Goal: Task Accomplishment & Management: Use online tool/utility

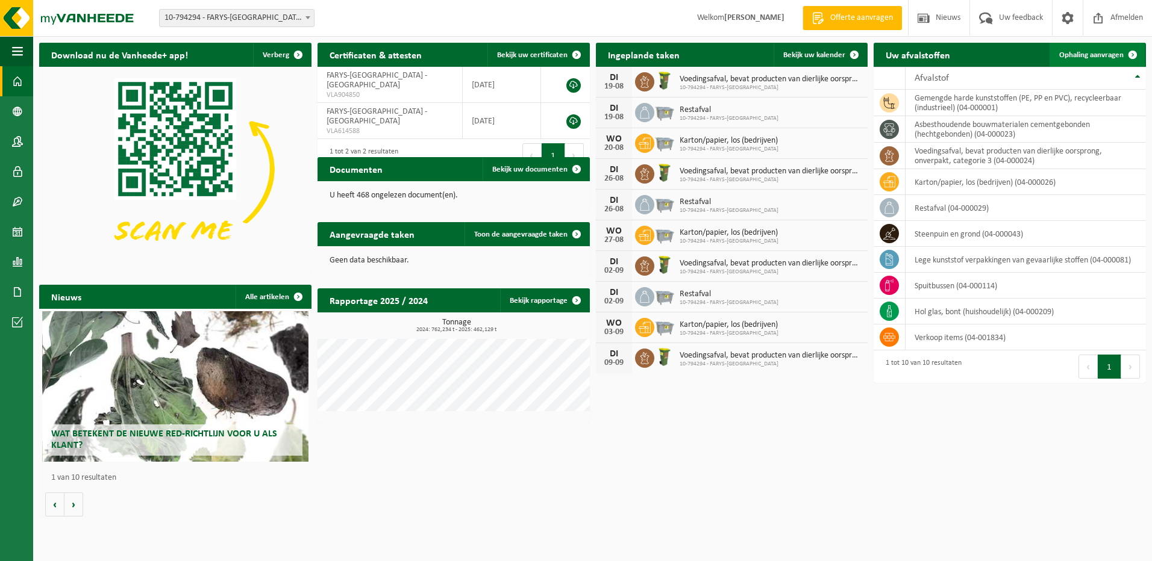
click at [1092, 55] on span "Ophaling aanvragen" at bounding box center [1091, 55] width 64 height 8
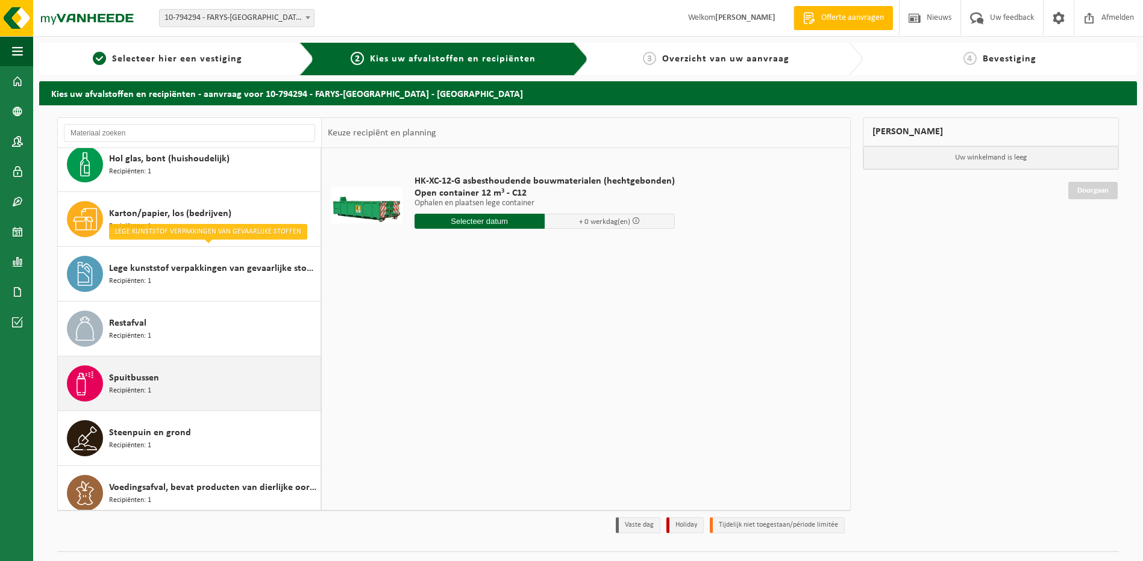
scroll to position [131, 0]
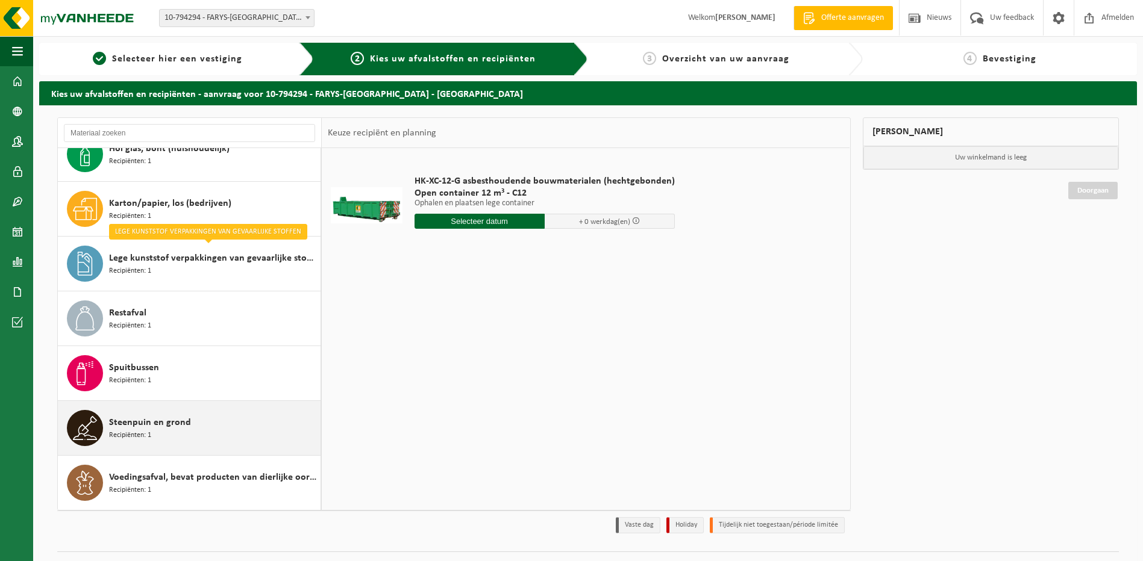
click at [133, 421] on span "Steenpuin en grond" at bounding box center [150, 423] width 82 height 14
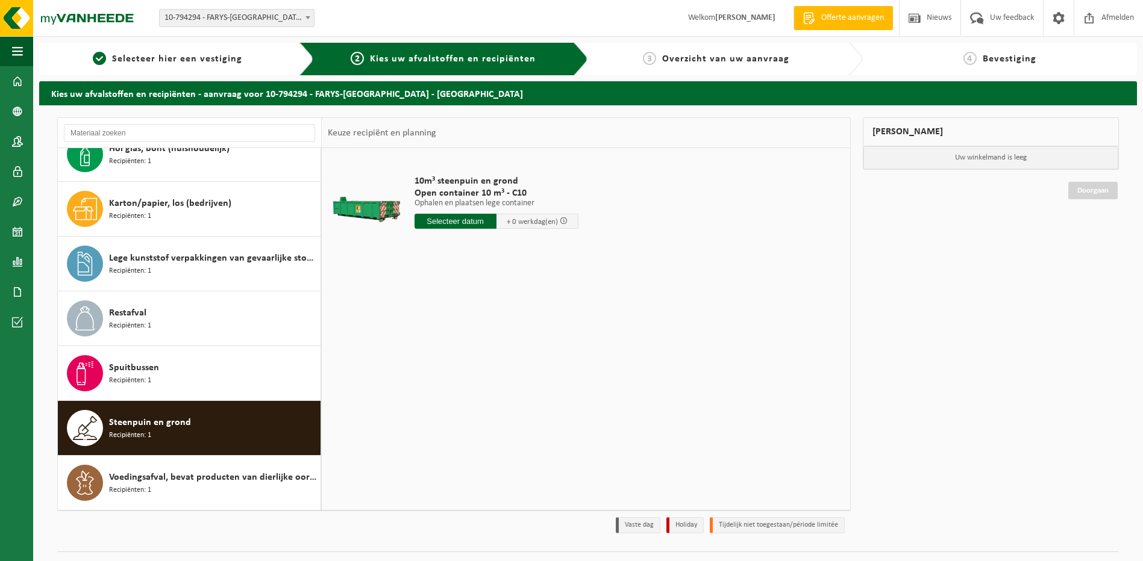
click at [455, 221] on input "text" at bounding box center [455, 221] width 82 height 15
click at [430, 346] on div "18" at bounding box center [425, 347] width 21 height 19
type input "Van 2025-08-18"
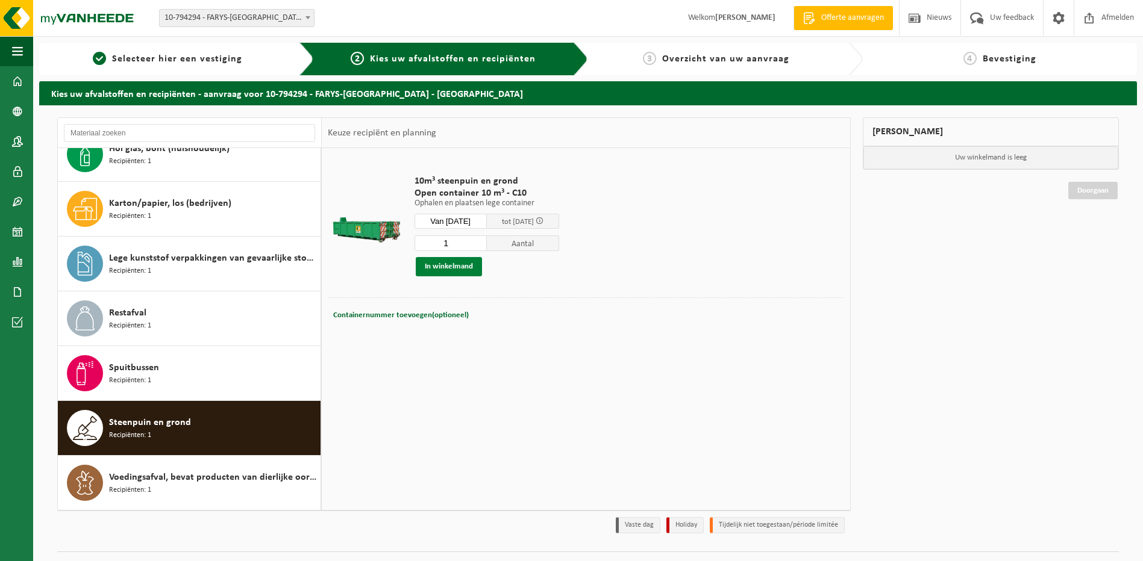
click at [444, 265] on button "In winkelmand" at bounding box center [449, 266] width 66 height 19
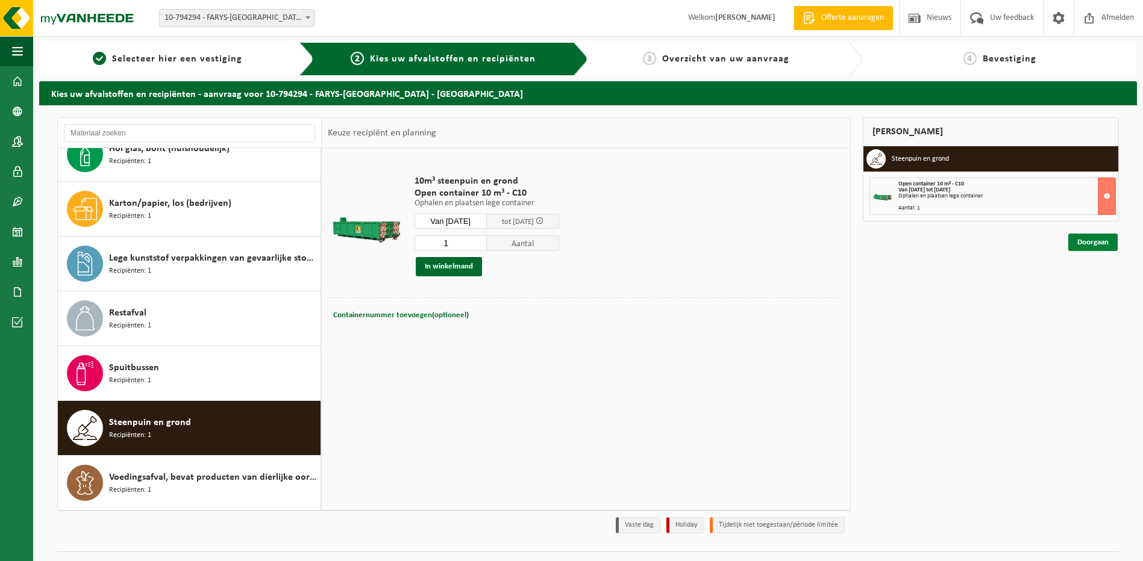
click at [1089, 242] on link "Doorgaan" at bounding box center [1092, 242] width 49 height 17
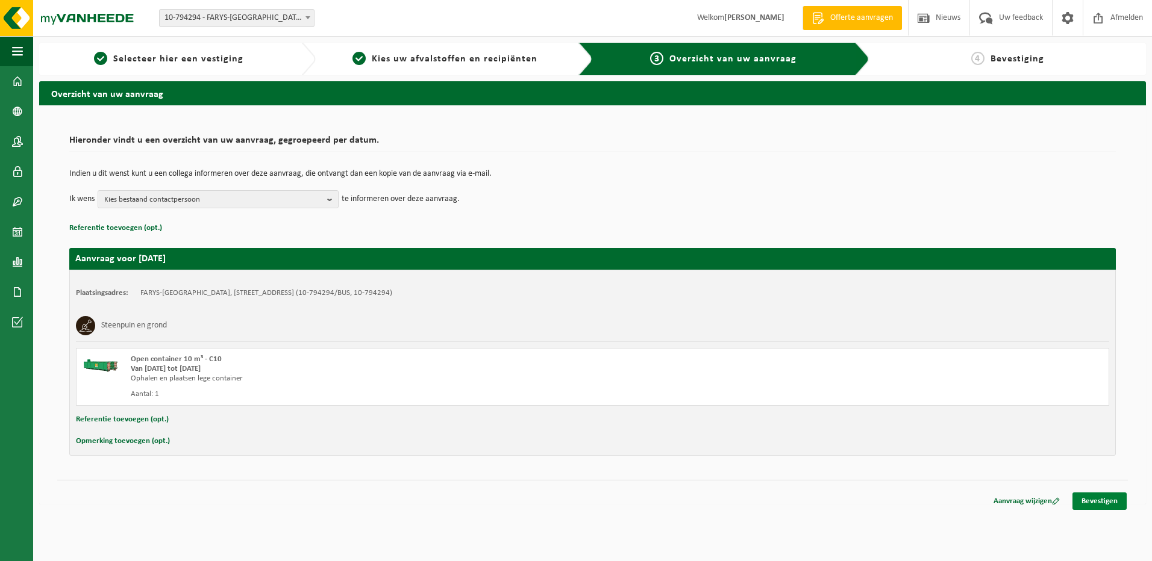
click at [1103, 498] on link "Bevestigen" at bounding box center [1099, 501] width 54 height 17
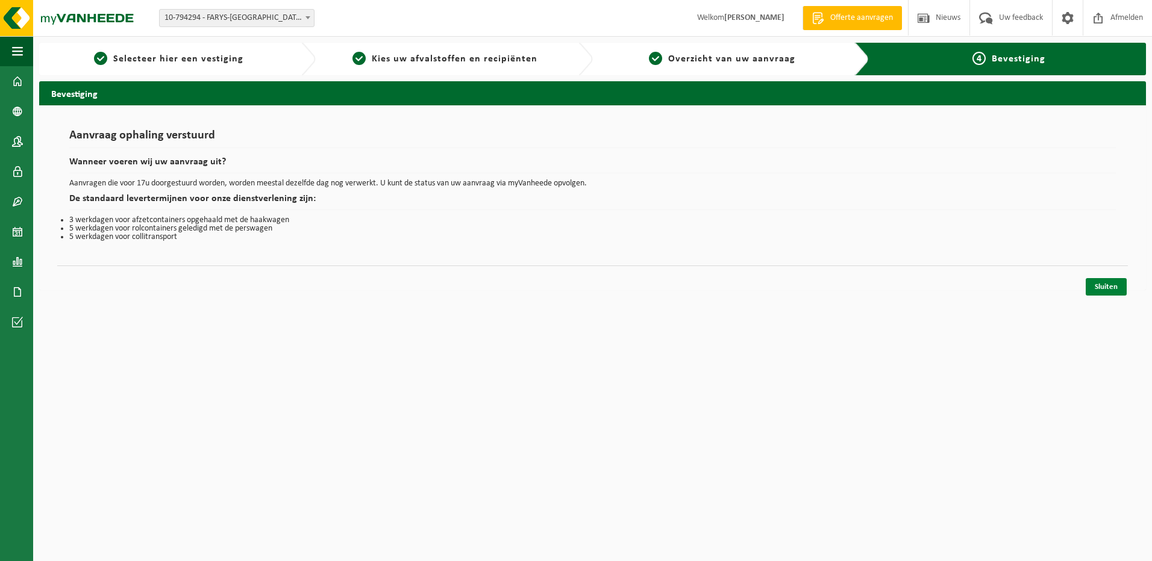
click at [1107, 286] on link "Sluiten" at bounding box center [1106, 286] width 41 height 17
